Goal: Task Accomplishment & Management: Manage account settings

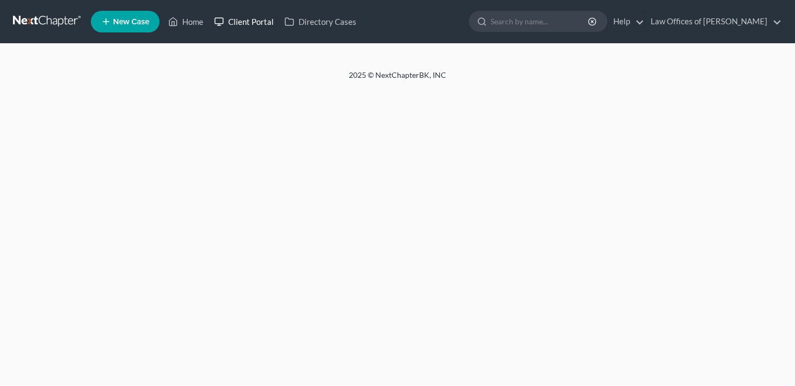
click at [242, 18] on link "Client Portal" at bounding box center [244, 21] width 70 height 19
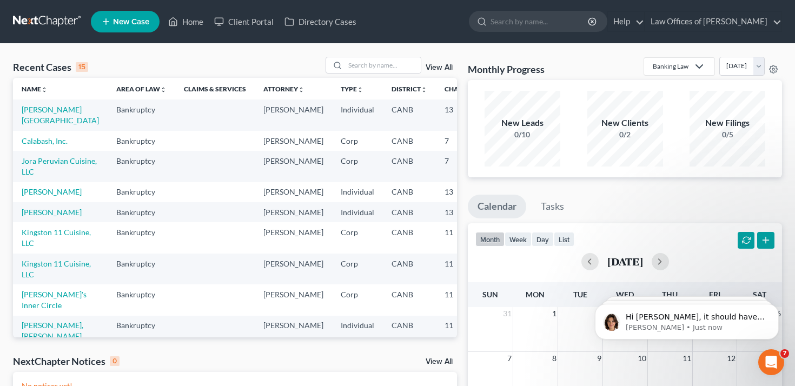
click at [444, 64] on link "View All" at bounding box center [439, 68] width 27 height 8
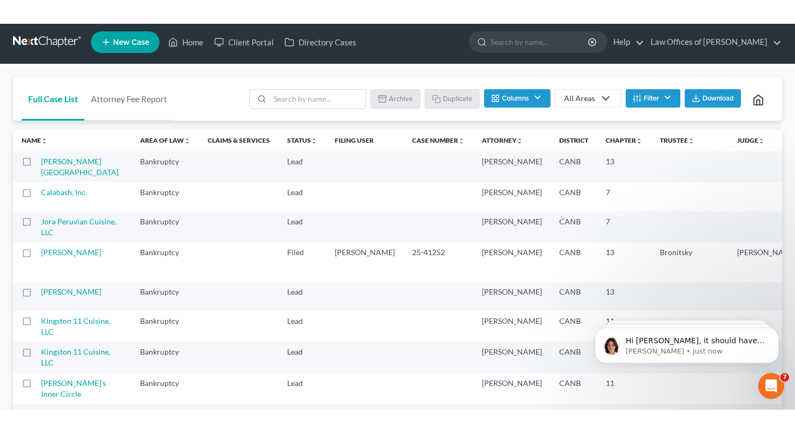
scroll to position [3, 0]
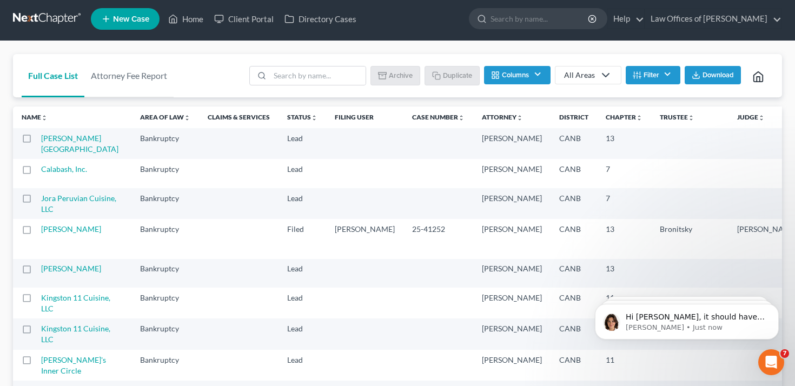
click at [650, 76] on button "Filter" at bounding box center [653, 75] width 55 height 18
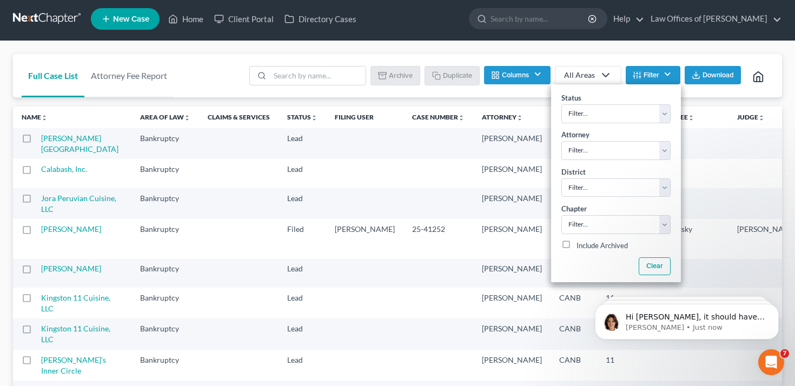
click at [650, 75] on button "Filter" at bounding box center [653, 75] width 55 height 18
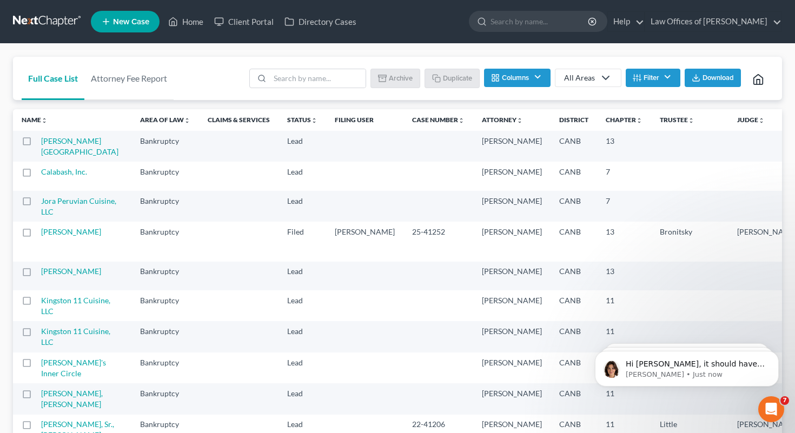
click at [524, 78] on button "Columns" at bounding box center [517, 78] width 66 height 18
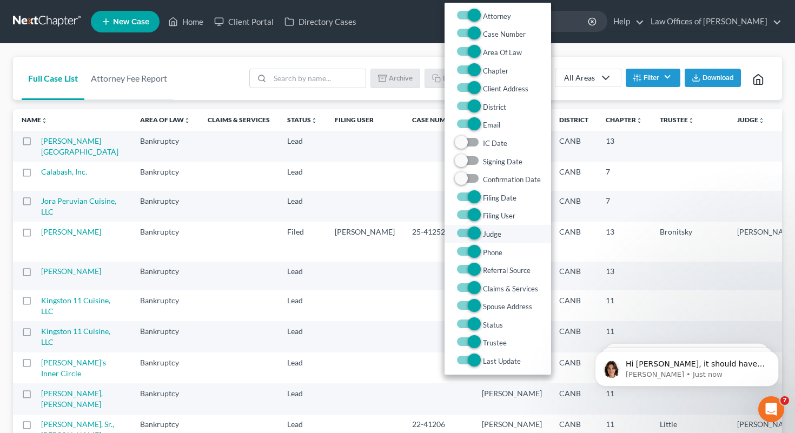
click at [483, 233] on label "Judge" at bounding box center [492, 234] width 18 height 13
click at [488, 233] on input "Judge" at bounding box center [491, 231] width 7 height 7
checkbox input "false"
click at [483, 346] on label "Trustee" at bounding box center [495, 343] width 24 height 13
click at [488, 344] on input "Trustee" at bounding box center [491, 340] width 7 height 7
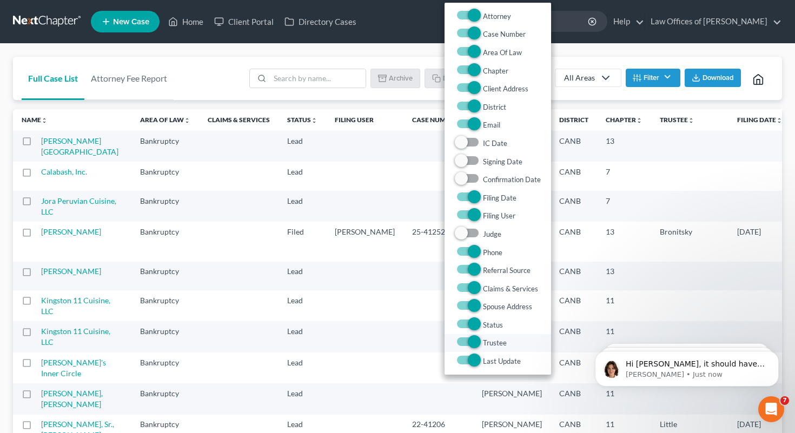
checkbox input "false"
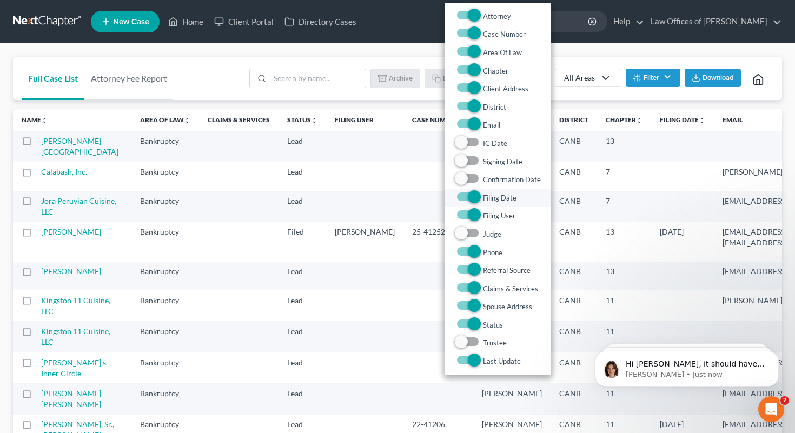
click at [483, 198] on label "Filing Date" at bounding box center [500, 198] width 34 height 13
click at [488, 198] on Date "Filing Date" at bounding box center [491, 195] width 7 height 7
checkbox Date "false"
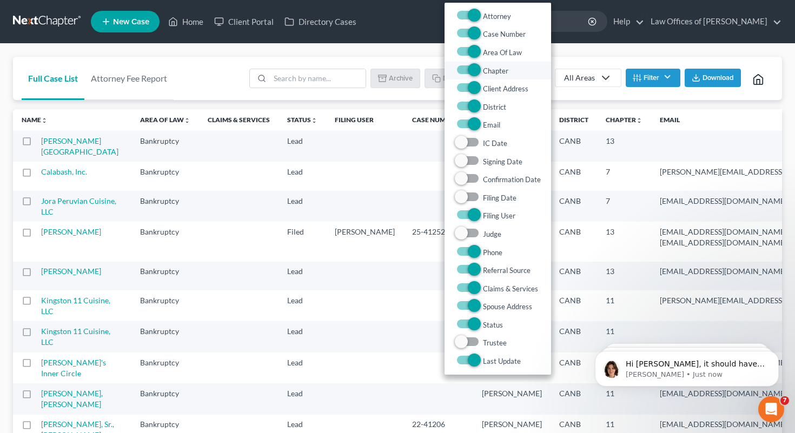
click at [483, 73] on label "Chapter" at bounding box center [495, 70] width 25 height 13
click at [488, 71] on input "Chapter" at bounding box center [491, 67] width 7 height 7
checkbox input "false"
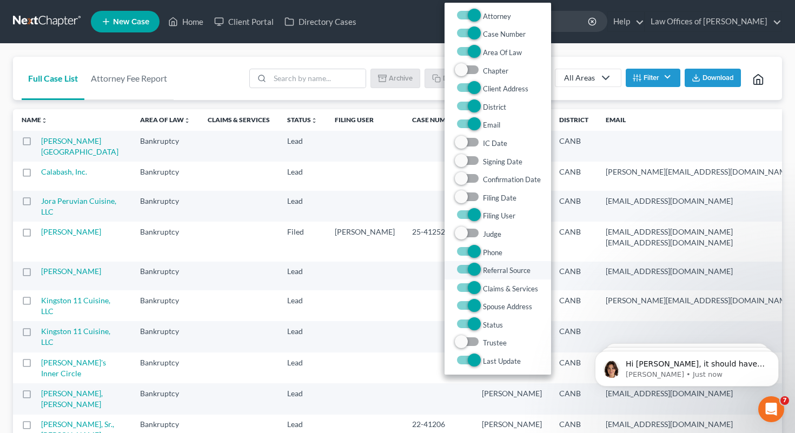
click at [483, 272] on label "Referral Source" at bounding box center [507, 270] width 48 height 13
click at [488, 271] on Source "Referral Source" at bounding box center [491, 267] width 7 height 7
checkbox Source "false"
click at [483, 85] on label "Client Address" at bounding box center [505, 88] width 45 height 13
click at [488, 85] on Address "Client Address" at bounding box center [491, 85] width 7 height 7
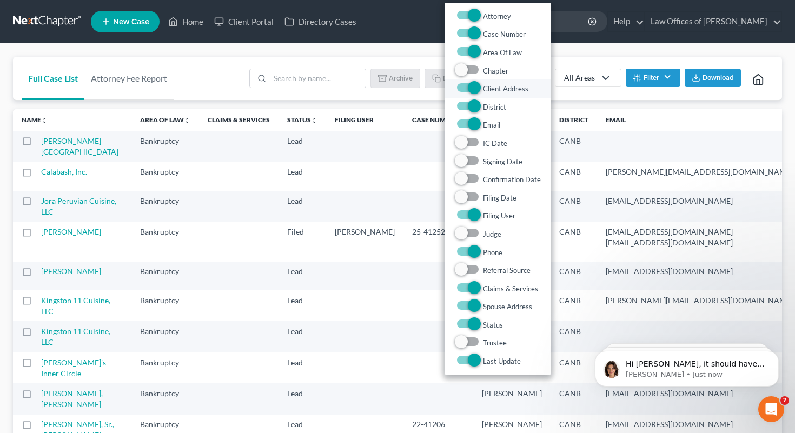
checkbox Address "false"
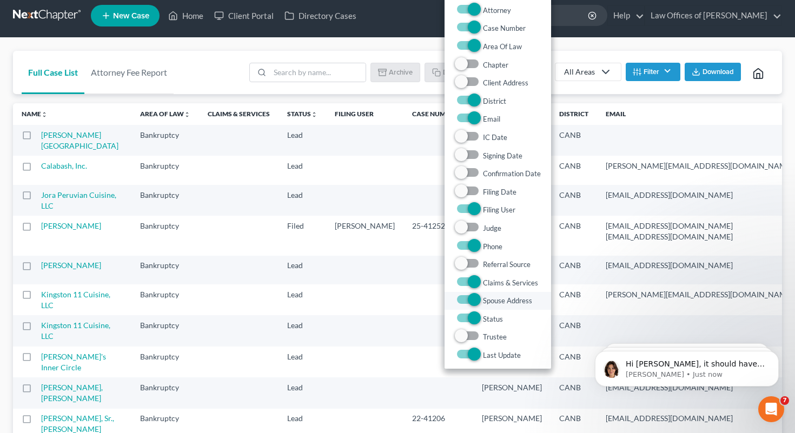
click at [483, 295] on label "Spouse Address" at bounding box center [507, 300] width 49 height 13
click at [488, 295] on Address "Spouse Address" at bounding box center [491, 297] width 7 height 7
checkbox Address "false"
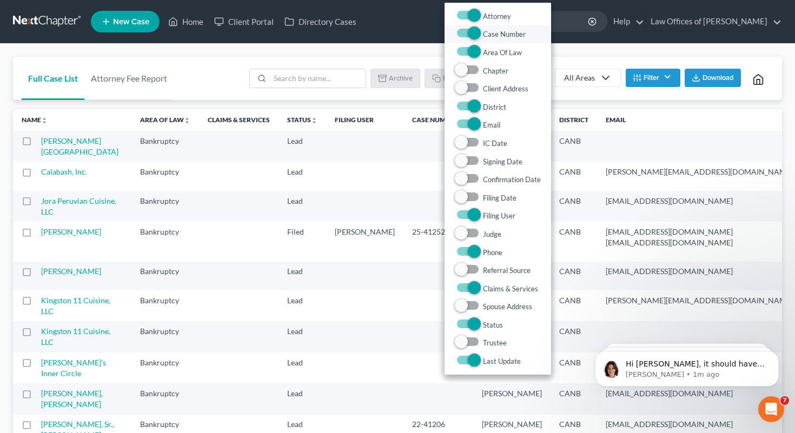
click at [483, 35] on label "Case Number" at bounding box center [504, 34] width 43 height 13
click at [488, 35] on Number "Case Number" at bounding box center [491, 31] width 7 height 7
checkbox Number "false"
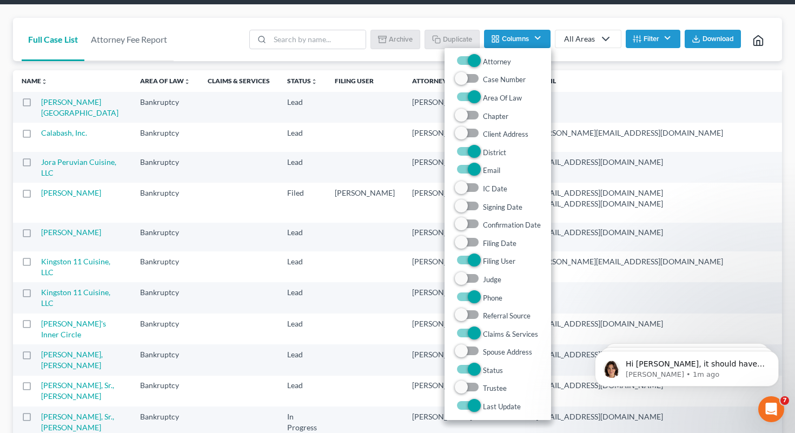
scroll to position [38, 0]
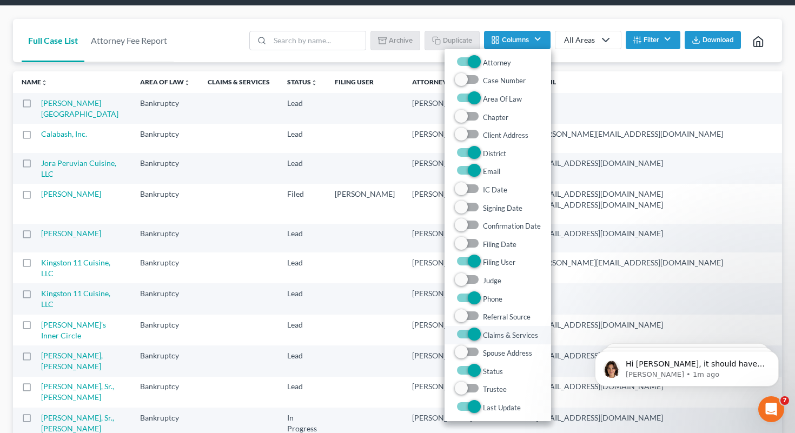
click at [483, 333] on label "Claims & Services" at bounding box center [510, 335] width 55 height 13
click at [488, 333] on Services "Claims & Services" at bounding box center [491, 332] width 7 height 7
checkbox Services "false"
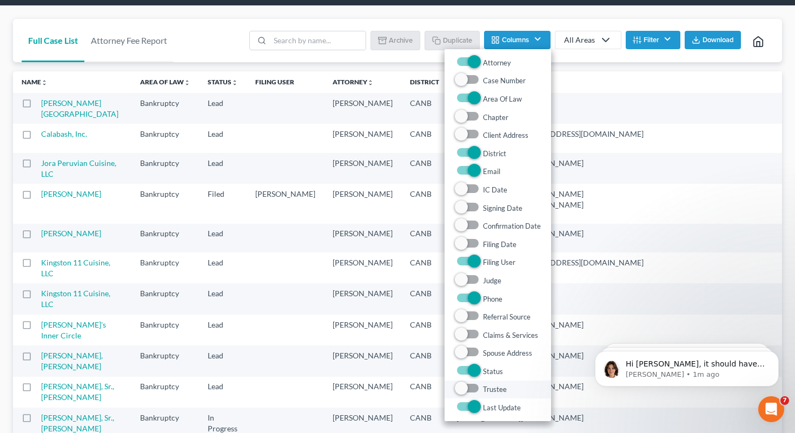
click at [483, 386] on label "Trustee" at bounding box center [495, 390] width 24 height 13
click at [488, 386] on input "Trustee" at bounding box center [491, 387] width 7 height 7
checkbox input "true"
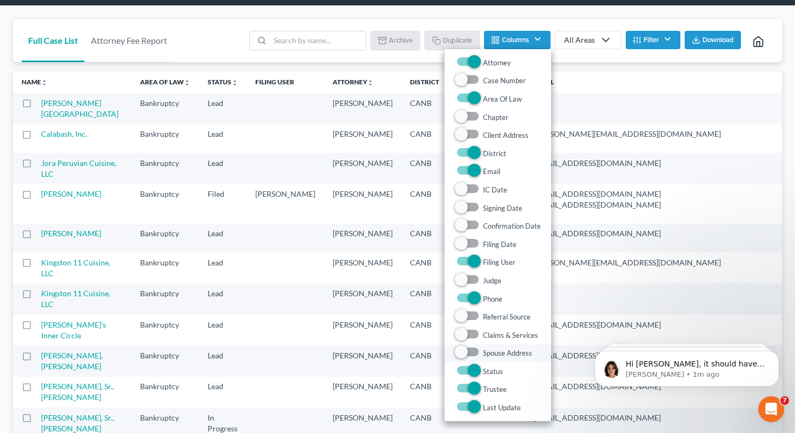
click at [483, 352] on label "Spouse Address" at bounding box center [507, 353] width 49 height 13
click at [488, 352] on Address "Spouse Address" at bounding box center [491, 350] width 7 height 7
checkbox Address "true"
click at [483, 335] on label "Claims & Services" at bounding box center [510, 335] width 55 height 13
click at [488, 335] on Services "Claims & Services" at bounding box center [491, 332] width 7 height 7
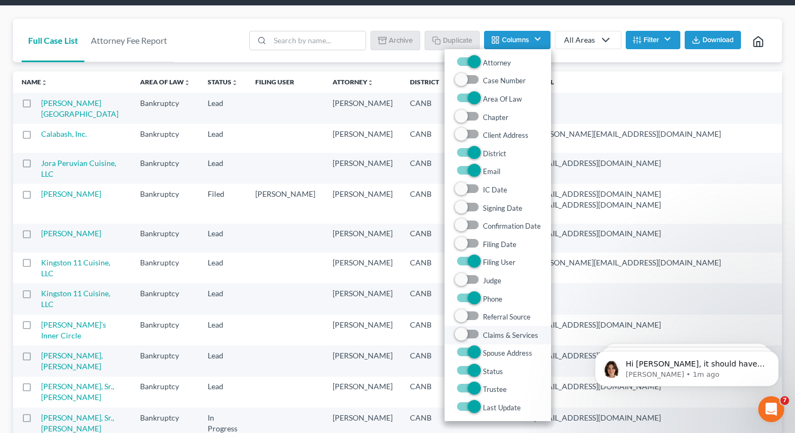
checkbox Services "true"
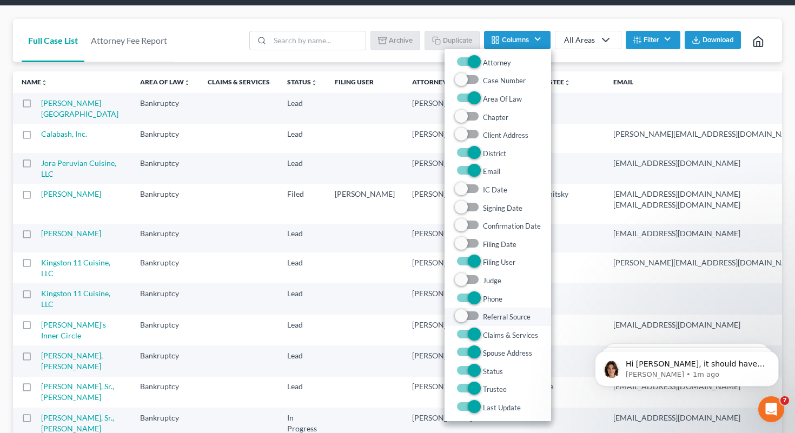
click at [469, 313] on span at bounding box center [468, 316] width 26 height 13
click at [483, 277] on label "Judge" at bounding box center [492, 280] width 18 height 13
click at [488, 277] on input "Judge" at bounding box center [491, 277] width 7 height 7
checkbox input "true"
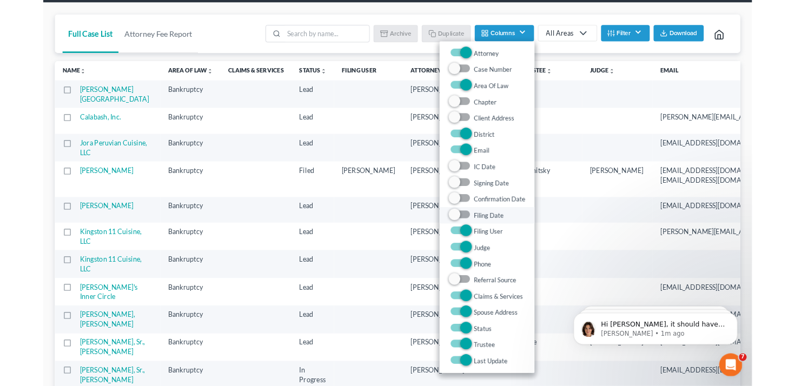
scroll to position [36, 0]
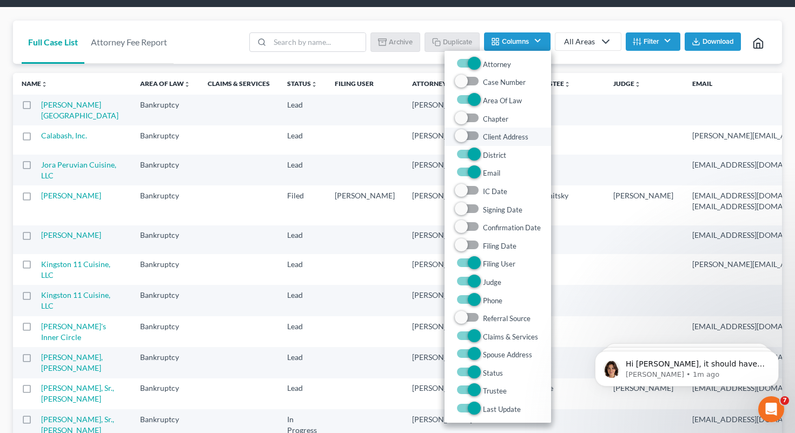
click at [483, 135] on label "Client Address" at bounding box center [505, 136] width 45 height 13
click at [488, 135] on Address "Client Address" at bounding box center [491, 133] width 7 height 7
checkbox Address "true"
click at [483, 120] on label "Chapter" at bounding box center [495, 119] width 25 height 13
click at [488, 120] on input "Chapter" at bounding box center [491, 116] width 7 height 7
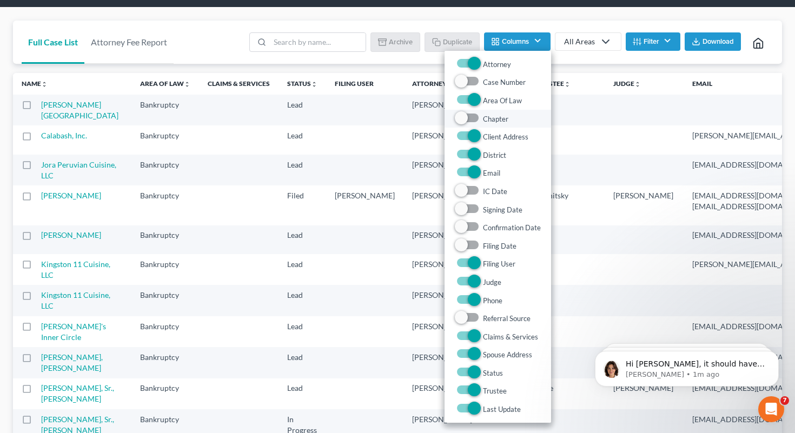
checkbox input "true"
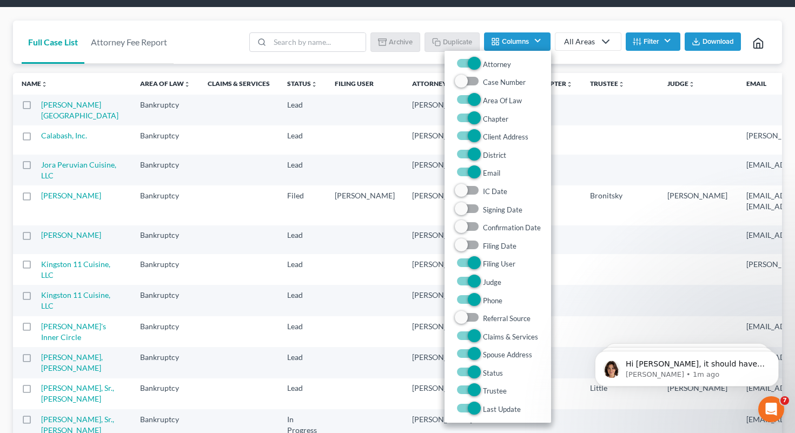
click at [199, 174] on th at bounding box center [239, 170] width 80 height 31
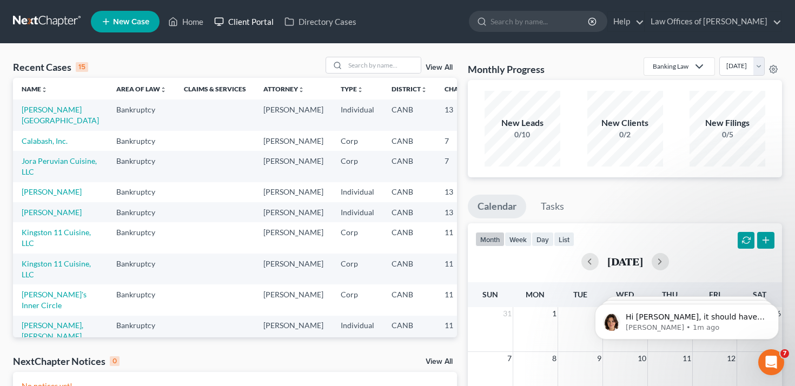
click at [251, 25] on link "Client Portal" at bounding box center [244, 21] width 70 height 19
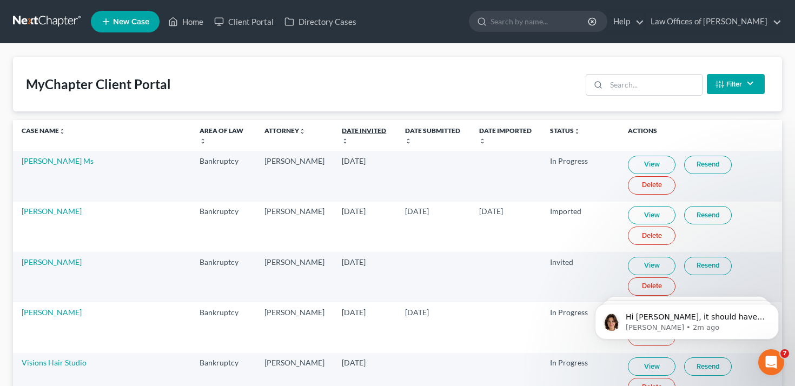
click at [354, 130] on link "Date Invited unfold_more expand_more expand_less" at bounding box center [364, 135] width 44 height 17
